Goal: Navigation & Orientation: Find specific page/section

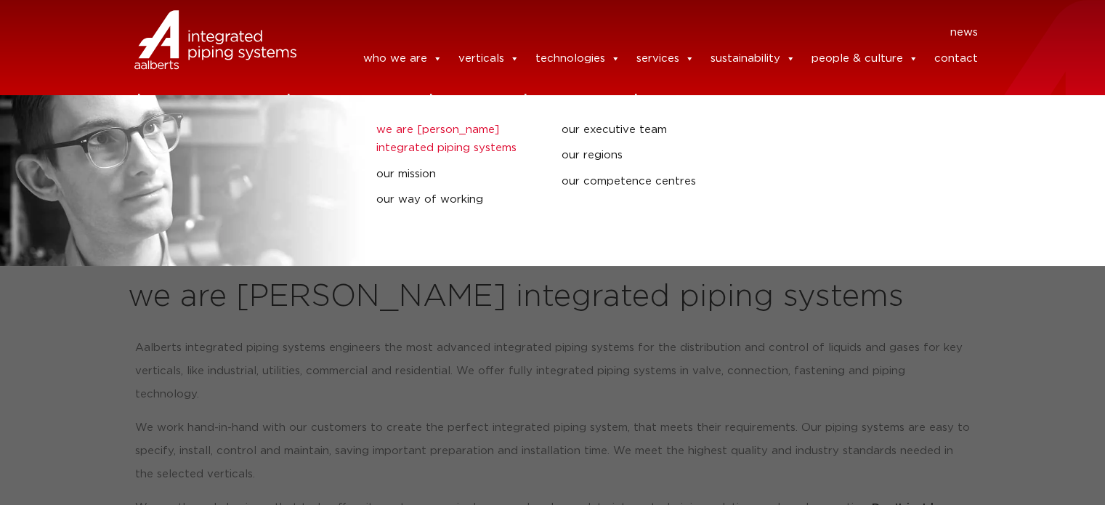
click at [418, 136] on link "we are [PERSON_NAME] integrated piping systems" at bounding box center [457, 139] width 163 height 37
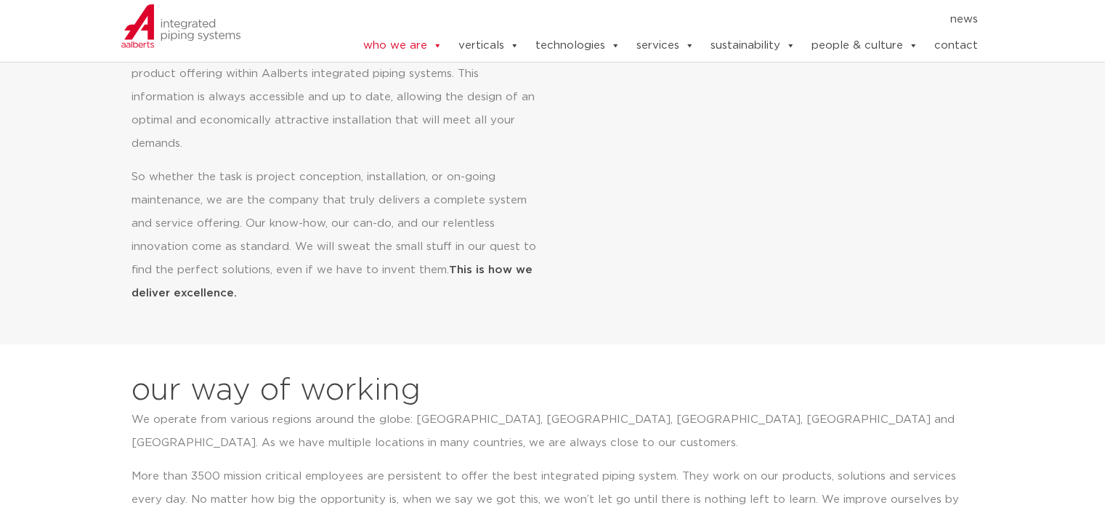
scroll to position [872, 0]
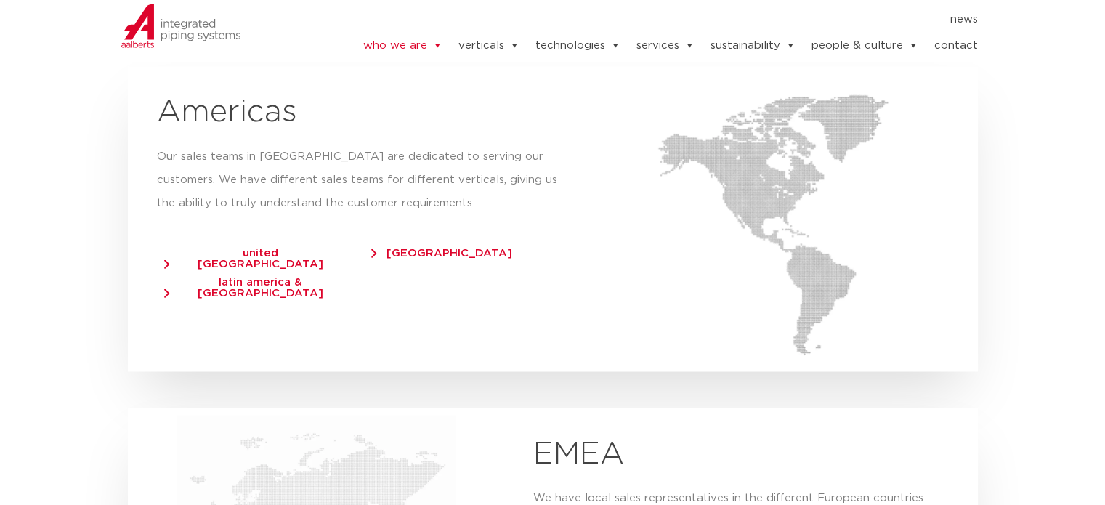
scroll to position [2905, 0]
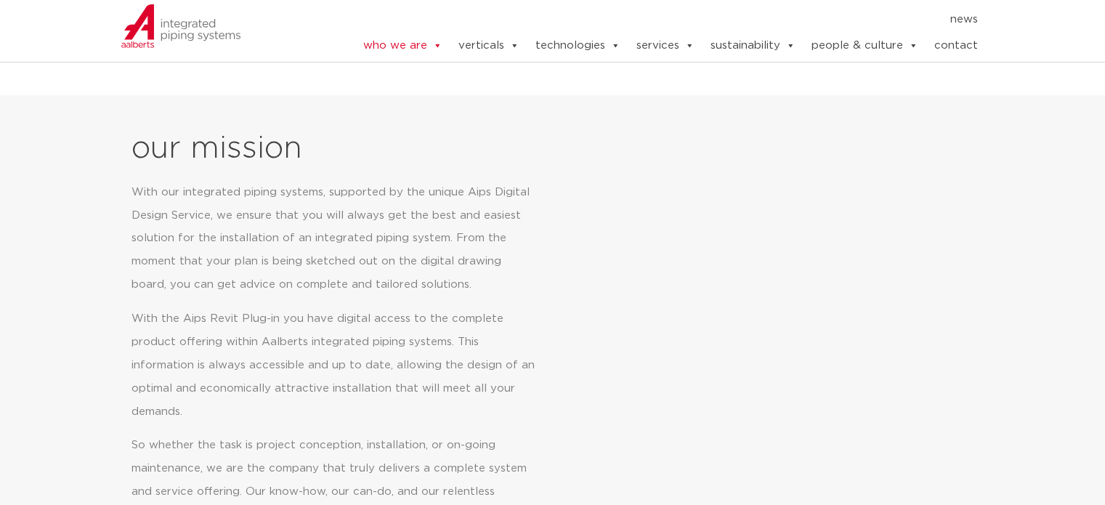
scroll to position [654, 0]
